Goal: Navigation & Orientation: Go to known website

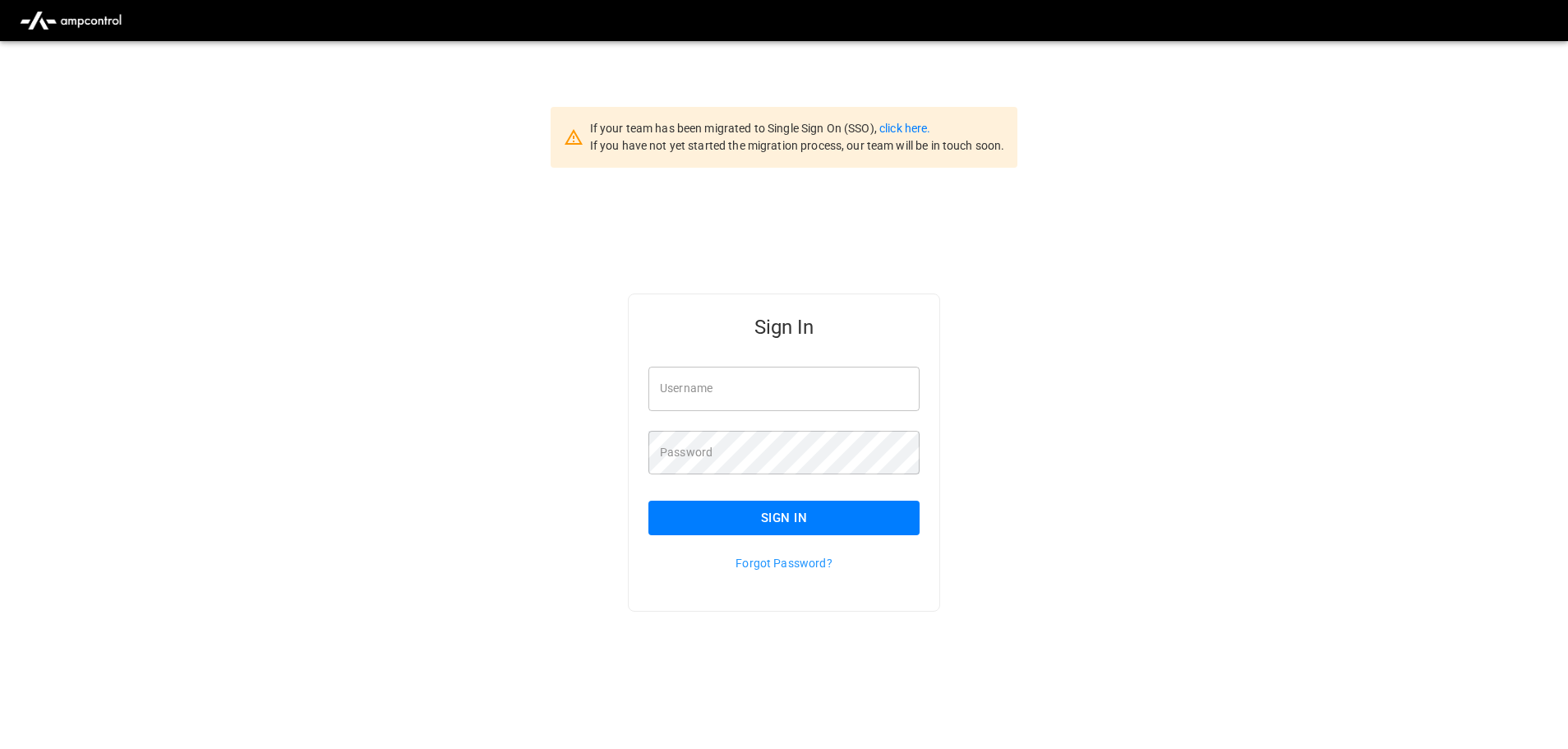
type input "**********"
click at [763, 524] on button "Sign In" at bounding box center [783, 517] width 271 height 34
